Goal: Task Accomplishment & Management: Use online tool/utility

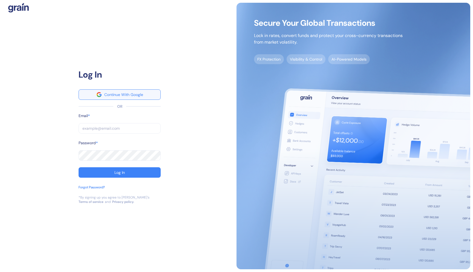
click at [143, 97] on button "Continue With Google" at bounding box center [120, 94] width 82 height 10
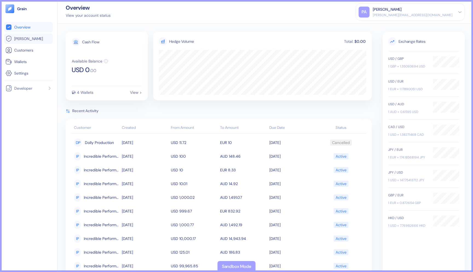
click at [30, 39] on link "[PERSON_NAME]" at bounding box center [28, 38] width 46 height 7
